Goal: Information Seeking & Learning: Learn about a topic

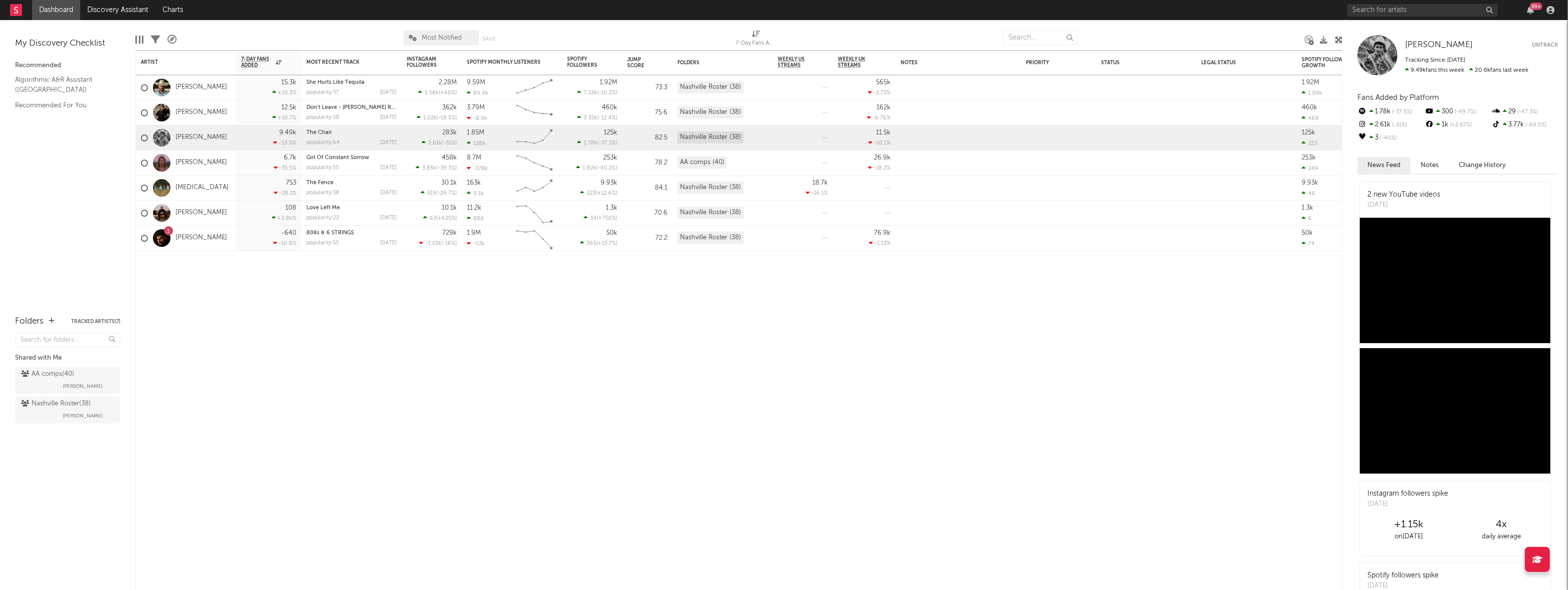
click at [53, 7] on link "Dashboard" at bounding box center [56, 10] width 48 height 20
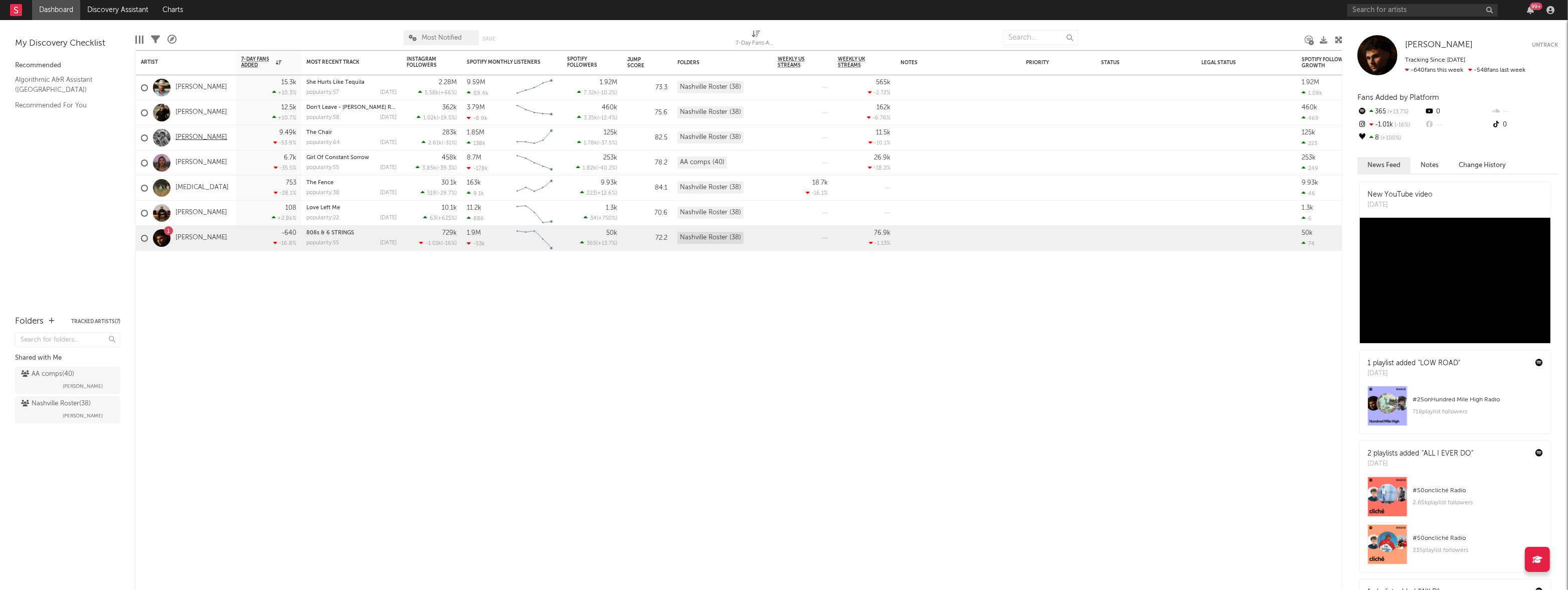
click at [202, 139] on link "[PERSON_NAME]" at bounding box center [201, 138] width 51 height 9
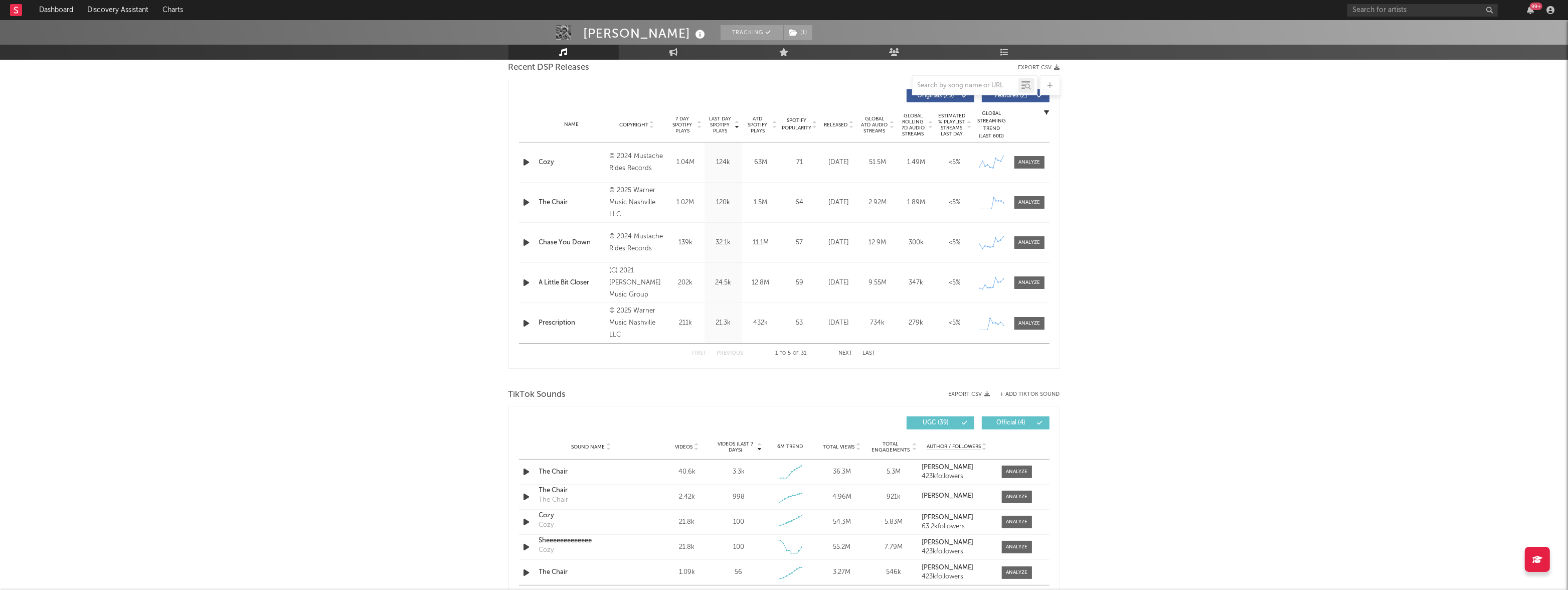
select select "6m"
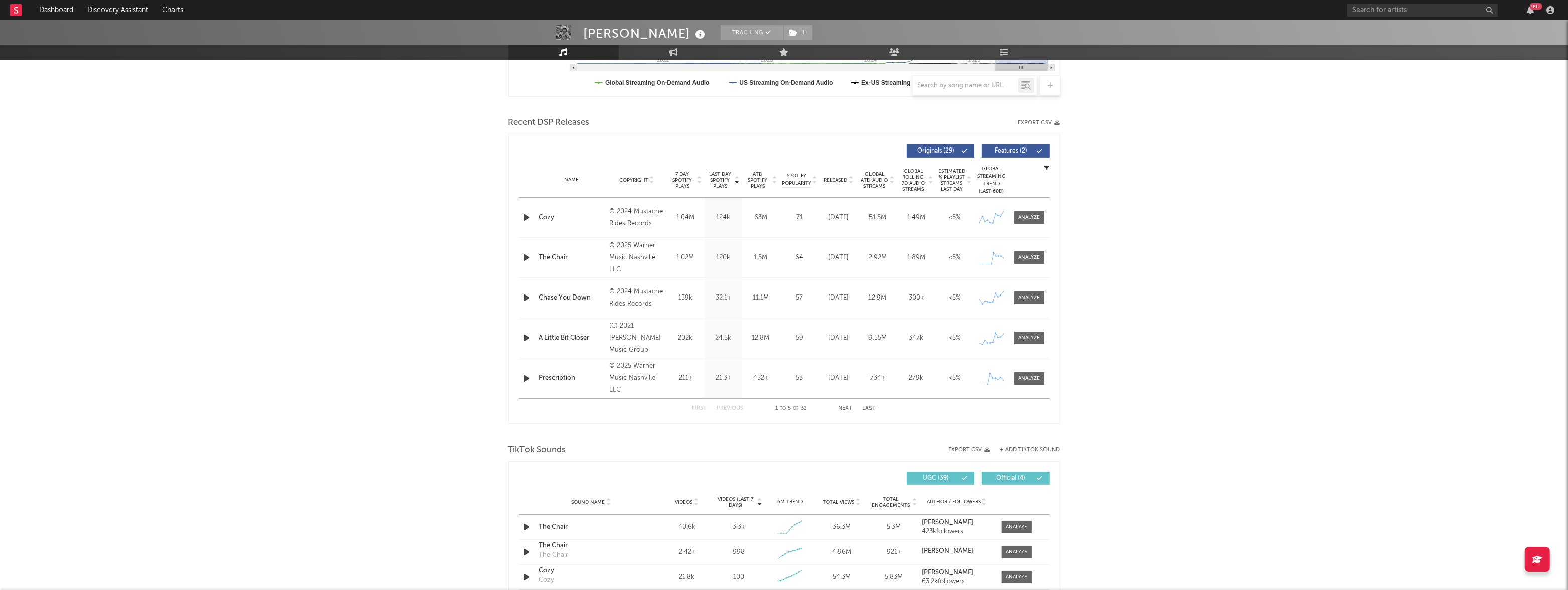
scroll to position [305, 0]
click at [1029, 219] on div at bounding box center [1029, 216] width 22 height 8
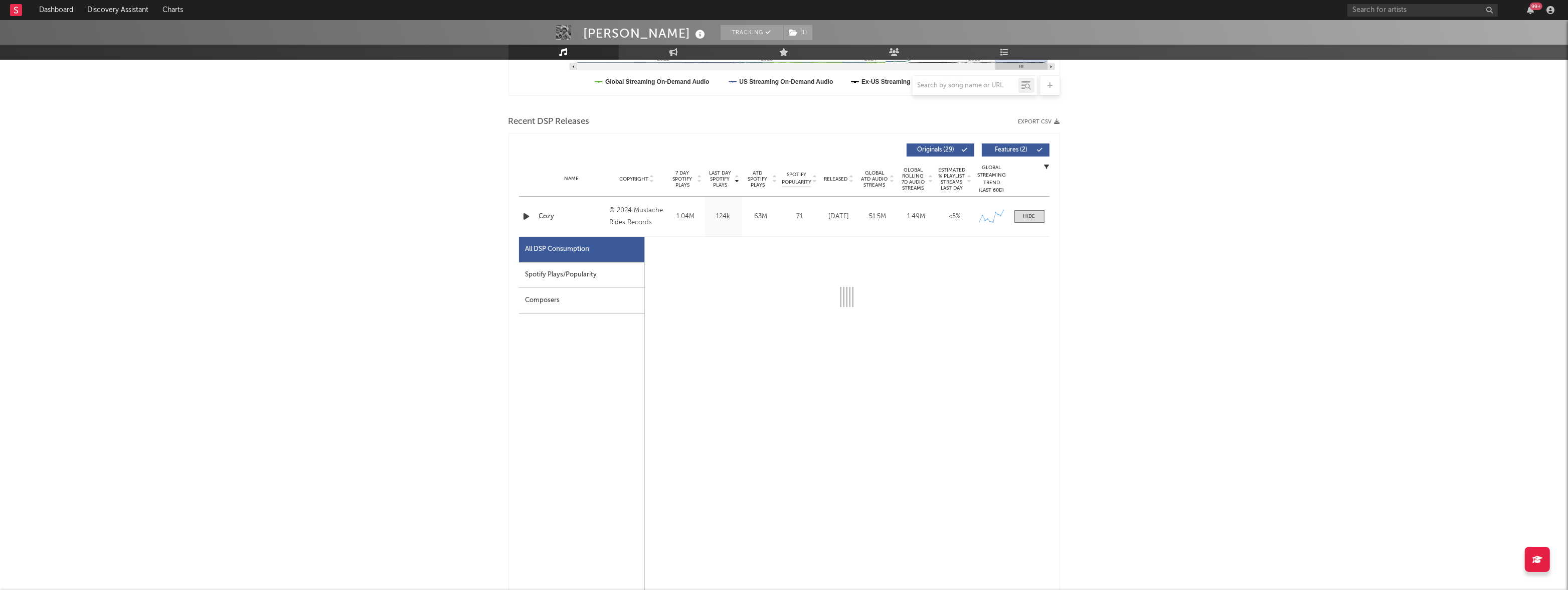
select select "6m"
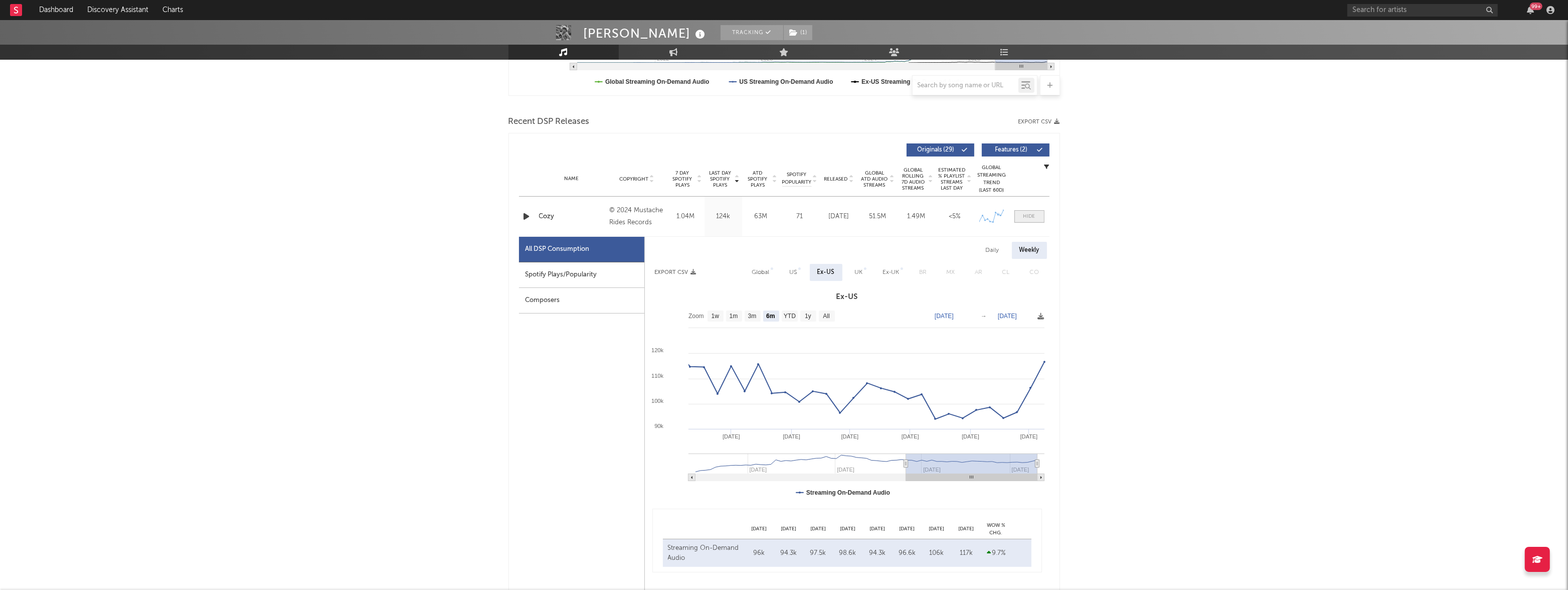
click at [1028, 216] on div at bounding box center [1030, 216] width 12 height 8
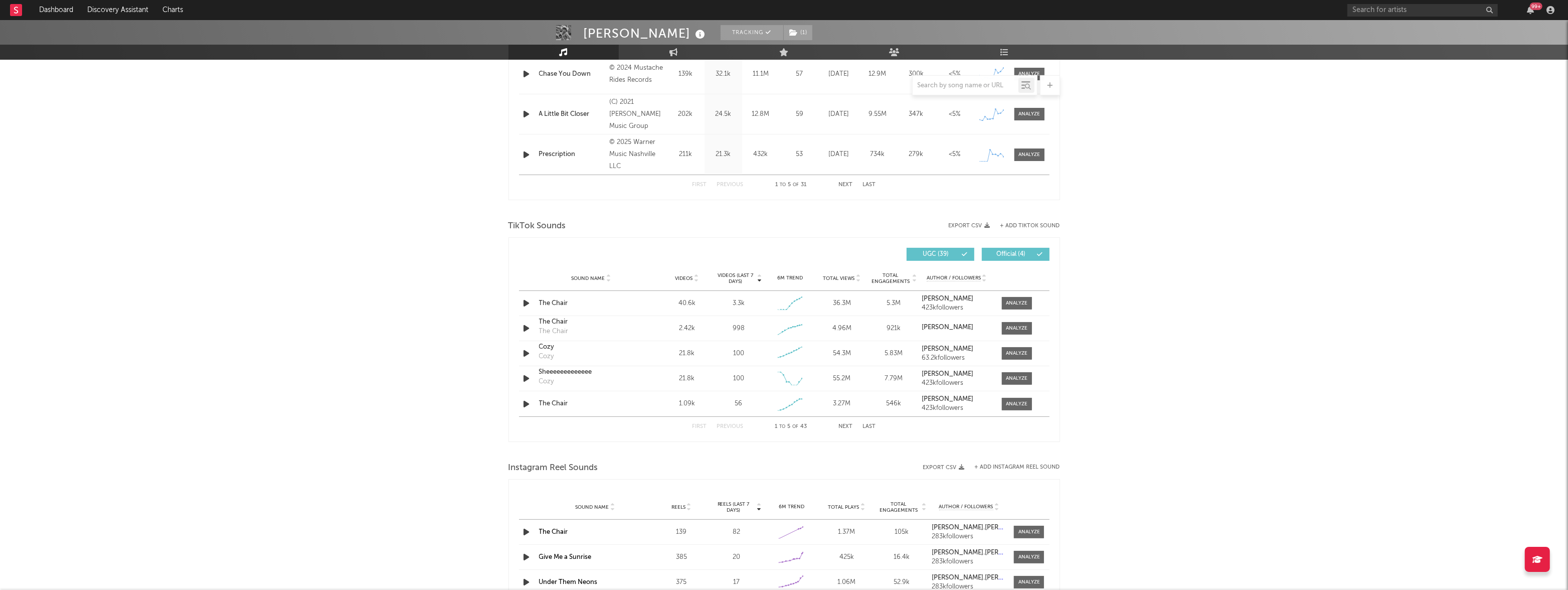
scroll to position [533, 0]
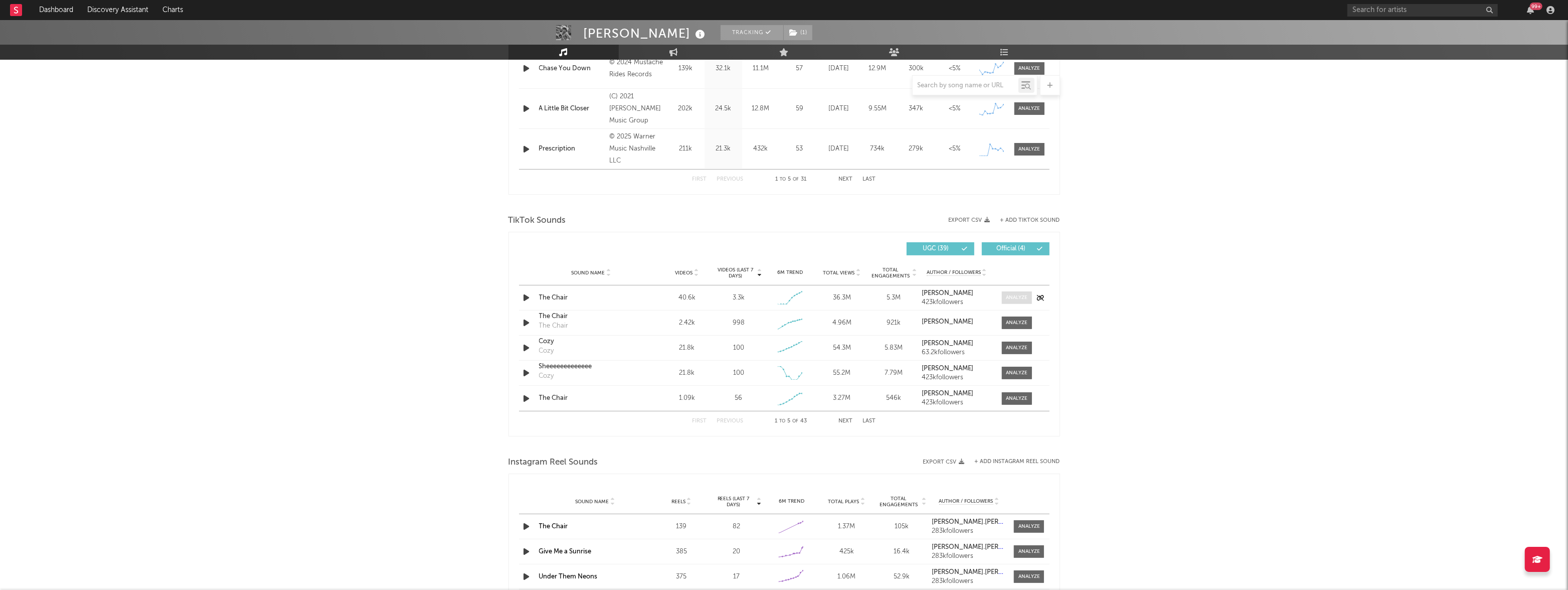
click at [1017, 294] on div at bounding box center [1017, 298] width 22 height 8
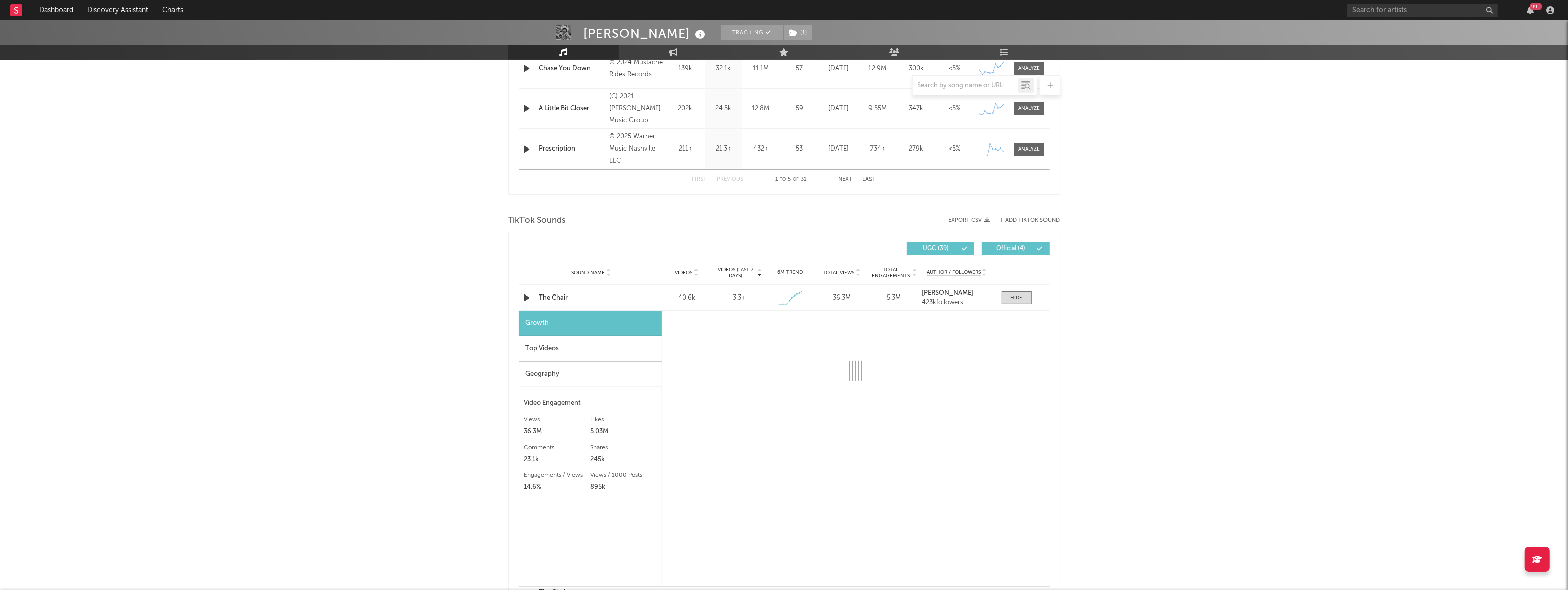
select select "1w"
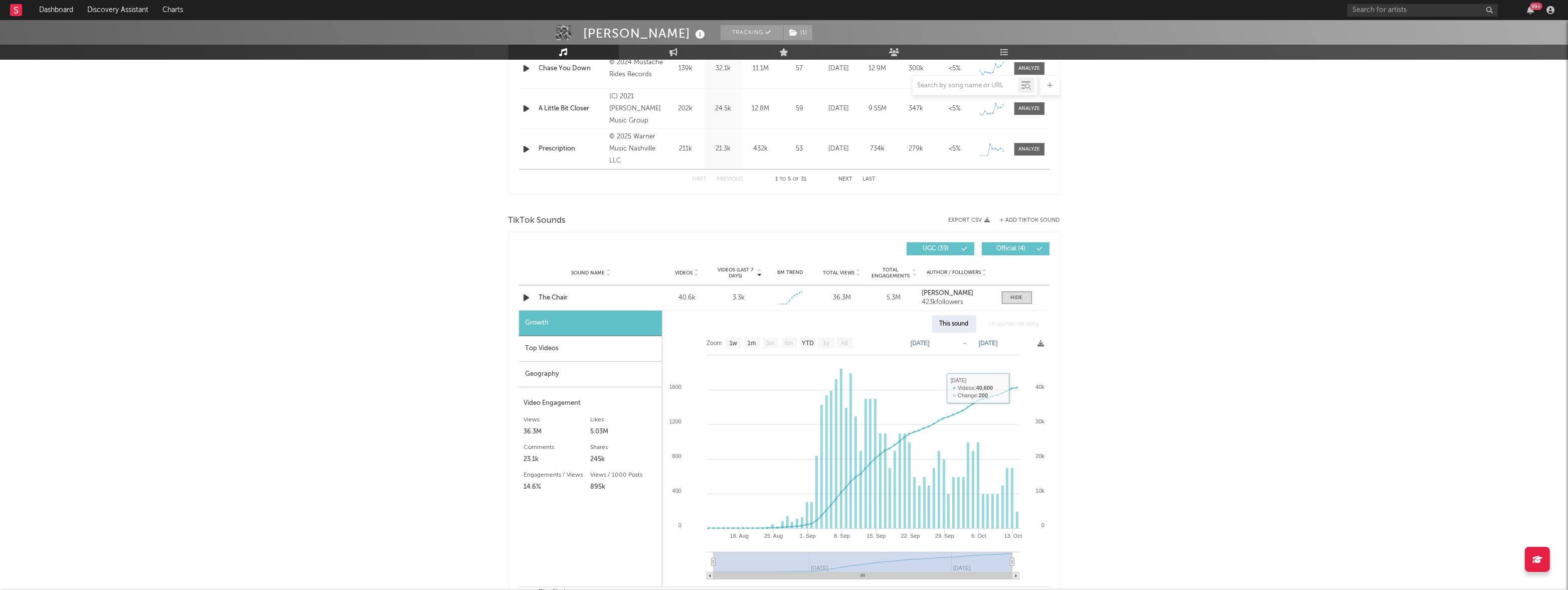
drag, startPoint x: 1196, startPoint y: 319, endPoint x: 1184, endPoint y: 319, distance: 12.0
click at [1196, 319] on div "[PERSON_NAME] Tracking ( 1 ) [GEOGRAPHIC_DATA] | Country Edit Tracking ( 1 ) Em…" at bounding box center [784, 383] width 1568 height 1793
click at [1014, 302] on span at bounding box center [1017, 298] width 31 height 12
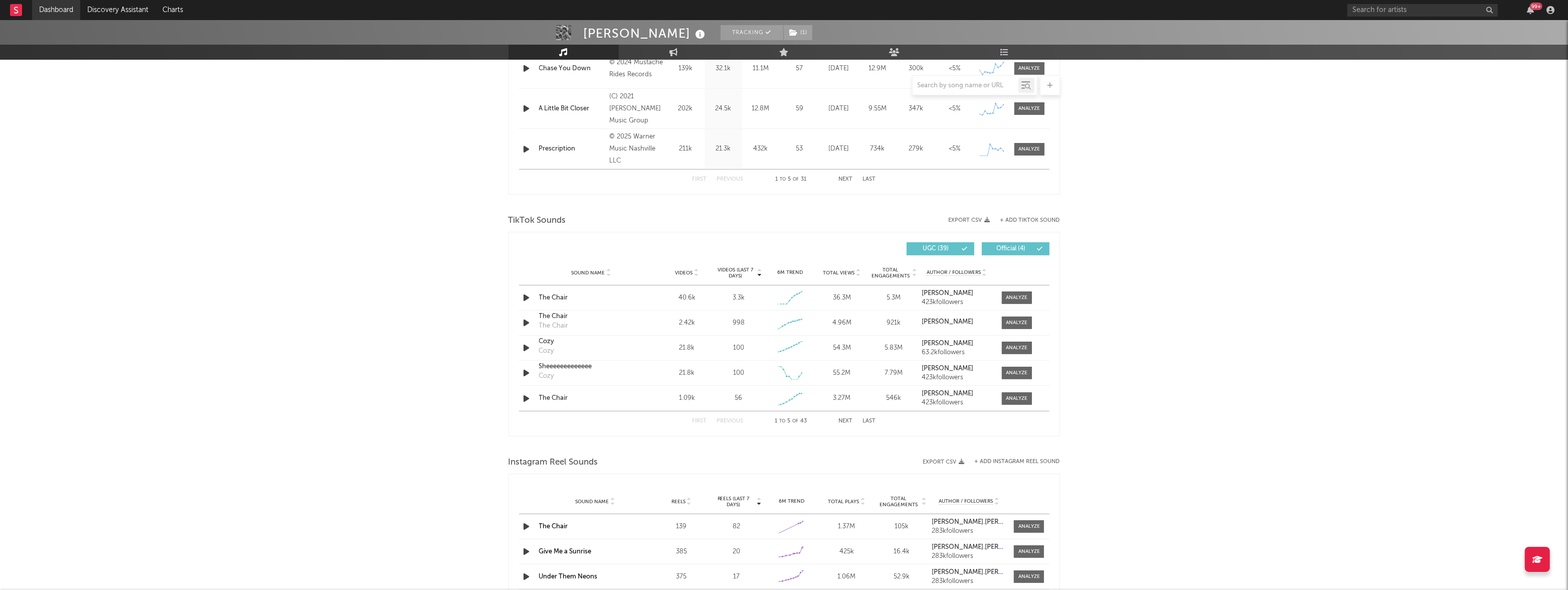
click at [39, 8] on link "Dashboard" at bounding box center [56, 10] width 48 height 20
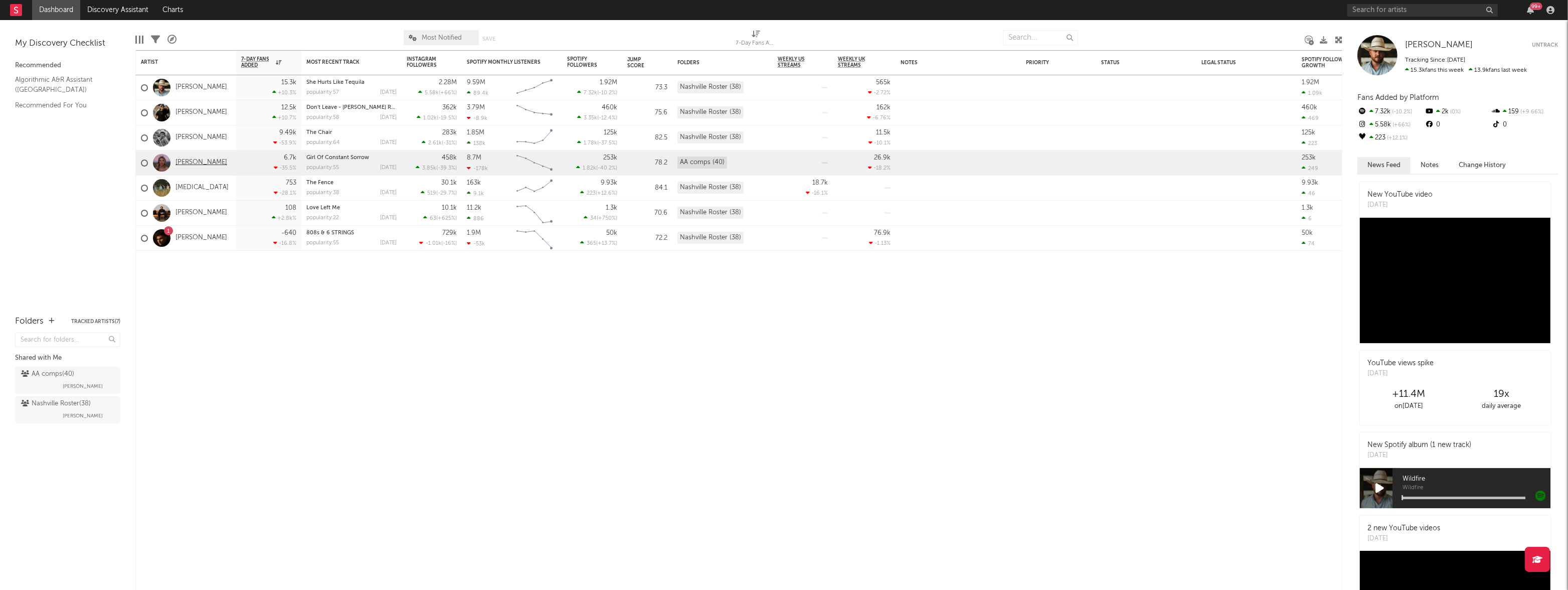
click at [195, 162] on link "[PERSON_NAME]" at bounding box center [201, 163] width 51 height 9
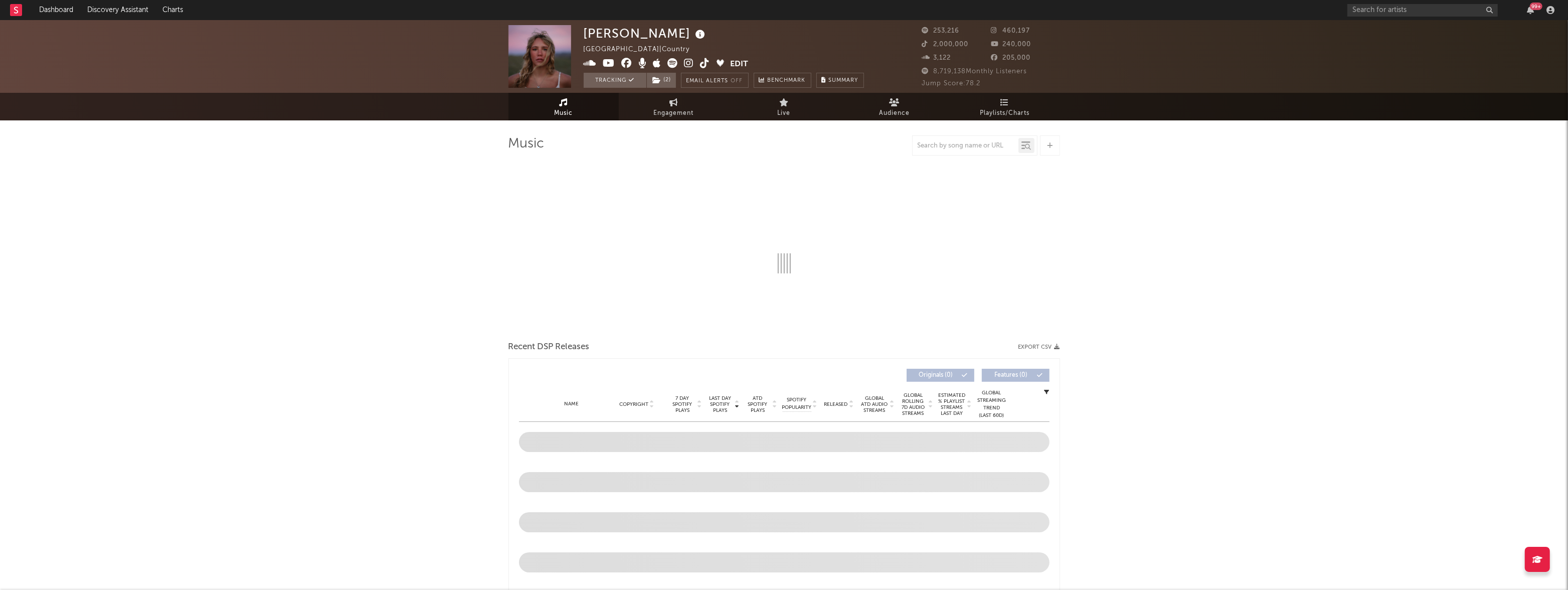
select select "6m"
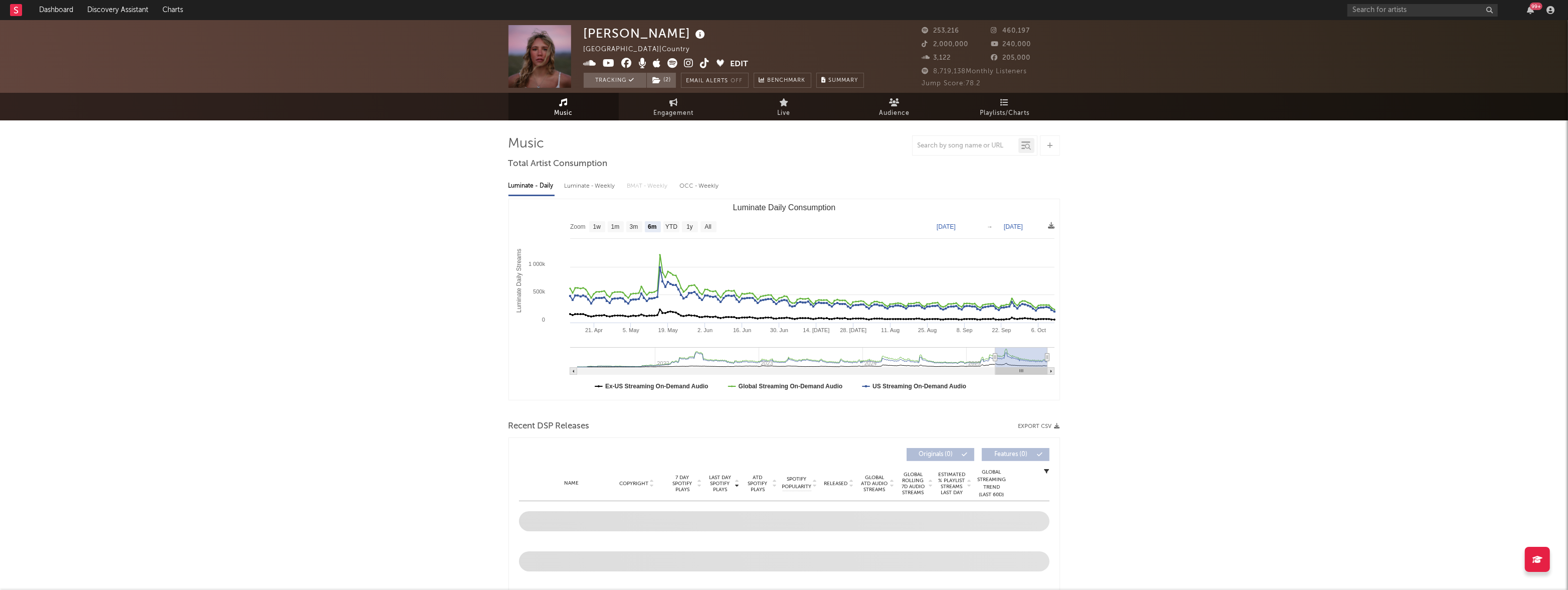
select select "6m"
